Goal: Task Accomplishment & Management: Use online tool/utility

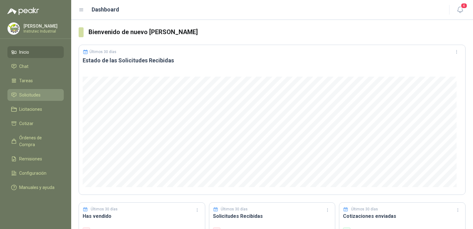
click at [21, 93] on span "Solicitudes" at bounding box center [29, 94] width 21 height 7
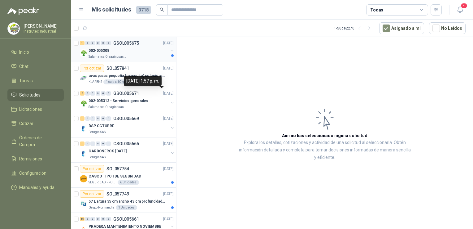
click at [135, 51] on div "002-005308" at bounding box center [129, 50] width 80 height 7
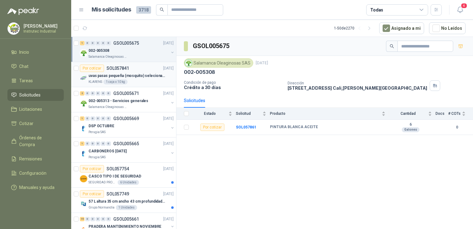
click at [159, 82] on div "KLARENS 1 caja x 10 kg" at bounding box center [131, 81] width 85 height 5
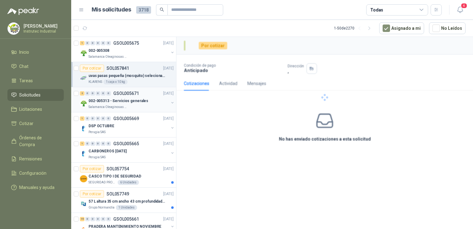
click at [150, 98] on div "002-005313 - Servicios generales" at bounding box center [129, 100] width 80 height 7
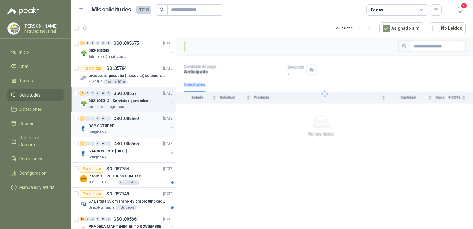
click at [134, 128] on div "DSP OCTUBRE" at bounding box center [129, 125] width 80 height 7
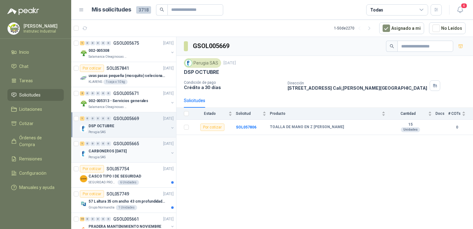
click at [142, 152] on div "CARBONEROS [DATE]" at bounding box center [129, 150] width 80 height 7
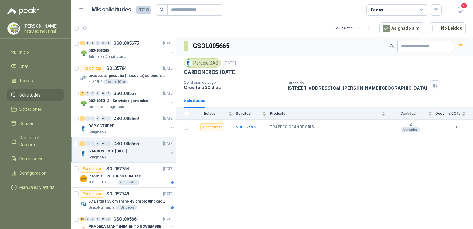
scroll to position [31, 0]
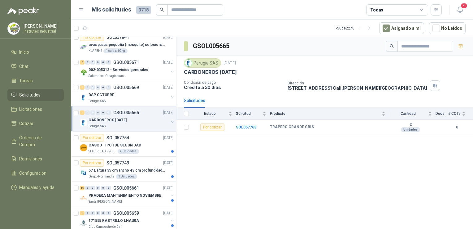
click at [146, 142] on div "CASCO TIPO I DE SEGURIDAD" at bounding box center [131, 144] width 85 height 7
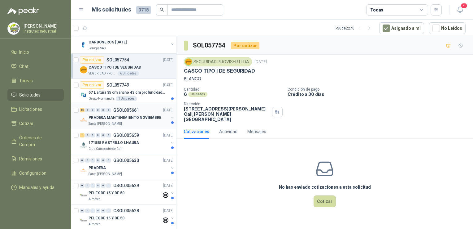
scroll to position [124, 0]
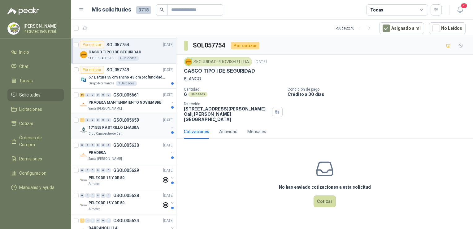
click at [132, 134] on div "Club Campestre de Cali" at bounding box center [129, 133] width 80 height 5
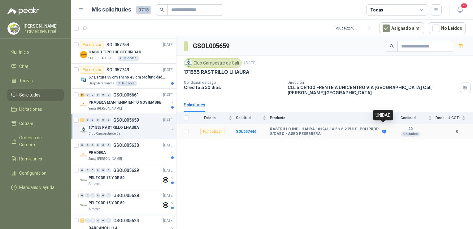
click at [385, 129] on icon at bounding box center [384, 131] width 4 height 4
click at [217, 128] on div "Por cotizar" at bounding box center [212, 131] width 24 height 7
click at [249, 129] on b "SOL057446" at bounding box center [246, 131] width 20 height 4
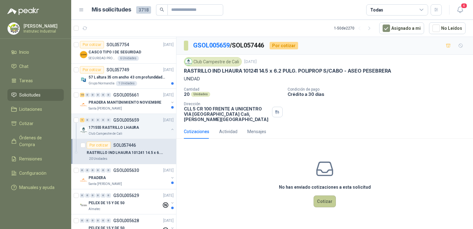
click at [326, 197] on button "Cotizar" at bounding box center [325, 201] width 22 height 12
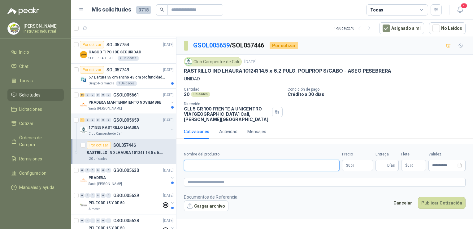
click at [268, 159] on input "Nombre del producto" at bounding box center [262, 164] width 156 height 11
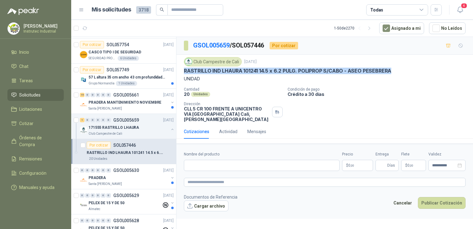
drag, startPoint x: 391, startPoint y: 70, endPoint x: 185, endPoint y: 69, distance: 205.9
click at [185, 69] on p "RASTRILLO IND LHAURA 101241 14.5 x 6.2 PULG. POLIPROP S/CABO - ASEO PESEBRERA" at bounding box center [287, 71] width 207 height 7
copy p "RASTRILLO IND LHAURA 101241 14.5 x 6.2 PULG. POLIPROP S/CABO - ASEO PESEBRERA"
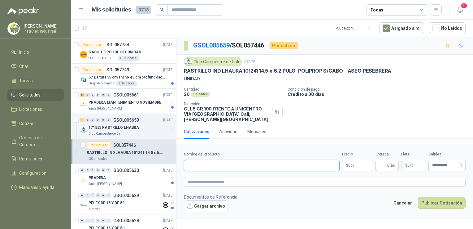
click at [266, 159] on input "Nombre del producto" at bounding box center [262, 164] width 156 height 11
paste input "**********"
type input "**********"
click at [418, 197] on button "Publicar Cotización" at bounding box center [442, 203] width 48 height 12
click at [364, 159] on body "[PERSON_NAME] Instrutec Industrial Inicio Chat Tareas Solicitudes Licitaciones …" at bounding box center [236, 114] width 473 height 229
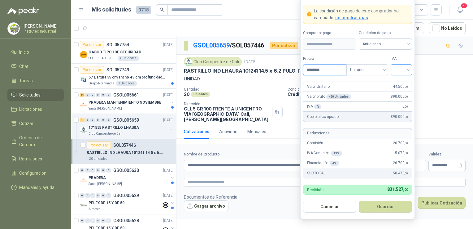
type input "********"
click at [407, 70] on input "search" at bounding box center [402, 68] width 14 height 9
click at [401, 92] on div "5%" at bounding box center [401, 93] width 11 height 7
click at [388, 206] on button "Guardar" at bounding box center [385, 206] width 53 height 12
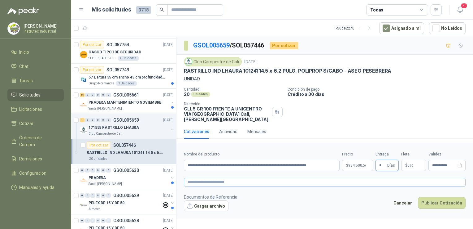
type input "*"
click at [276, 177] on textarea at bounding box center [325, 181] width 282 height 9
click at [409, 163] on span "0 ,00" at bounding box center [411, 165] width 6 height 4
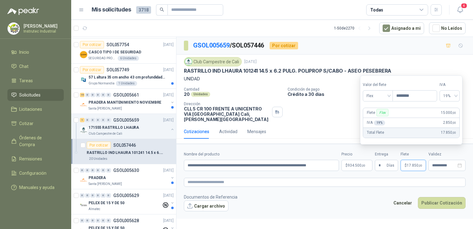
type input "********"
click at [343, 196] on footer "Documentos de Referencia Cargar archivo Cancelar Publicar Cotización" at bounding box center [325, 202] width 282 height 18
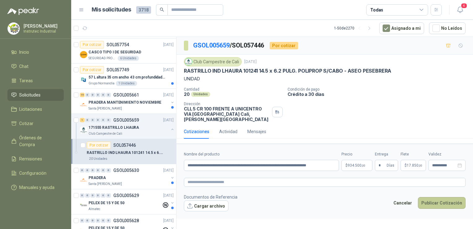
click at [454, 198] on button "Publicar Cotización" at bounding box center [442, 203] width 48 height 12
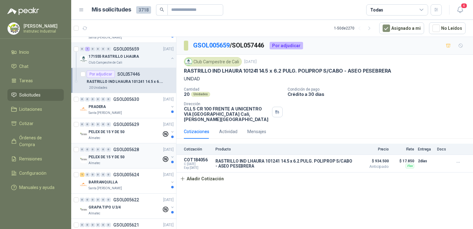
scroll to position [217, 0]
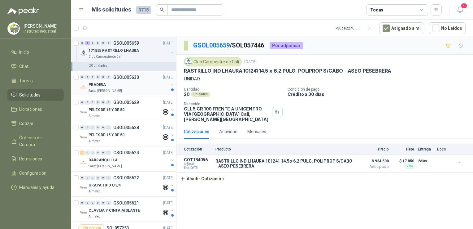
click at [134, 86] on div "PRADERA" at bounding box center [129, 84] width 80 height 7
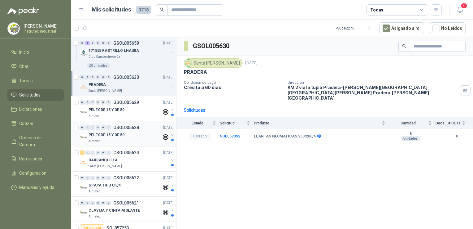
click at [131, 140] on div "Almatec" at bounding box center [125, 140] width 73 height 5
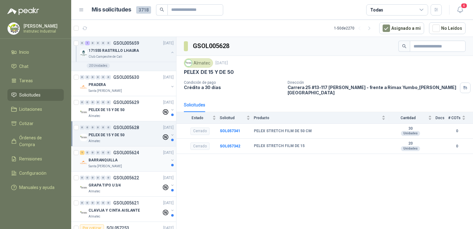
click at [129, 164] on div "Santa [PERSON_NAME]" at bounding box center [129, 166] width 80 height 5
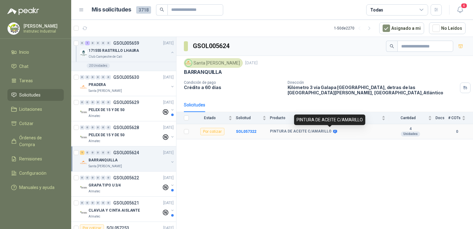
click at [333, 129] on icon at bounding box center [335, 131] width 4 height 4
click at [333, 131] on icon at bounding box center [335, 131] width 5 height 5
